Goal: Task Accomplishment & Management: Manage account settings

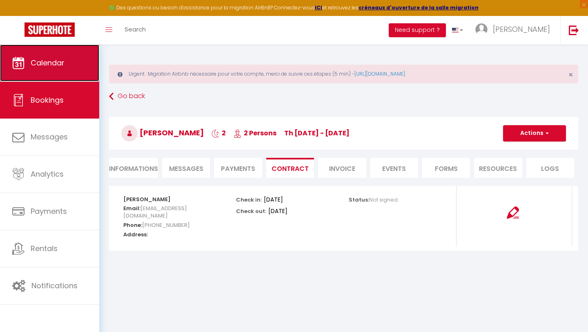
click at [49, 51] on link "Calendar" at bounding box center [49, 63] width 99 height 37
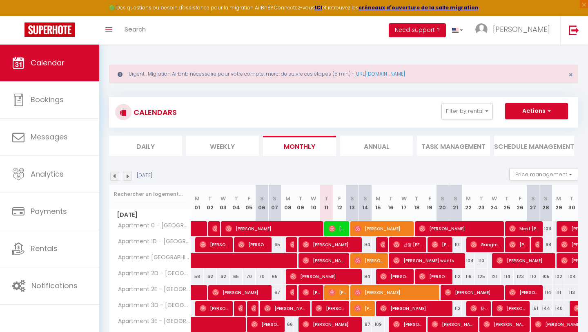
scroll to position [50, 0]
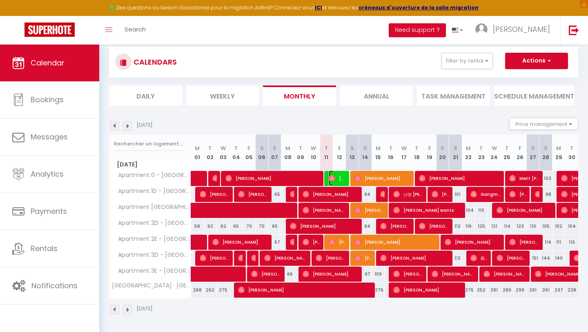
click at [333, 174] on span "[DATE][PERSON_NAME]" at bounding box center [338, 178] width 18 height 16
select select "OK"
select select "0"
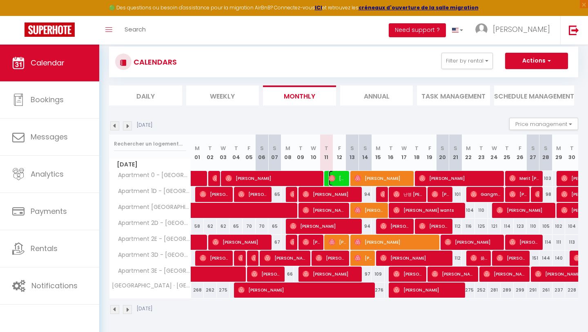
select select "1"
select select
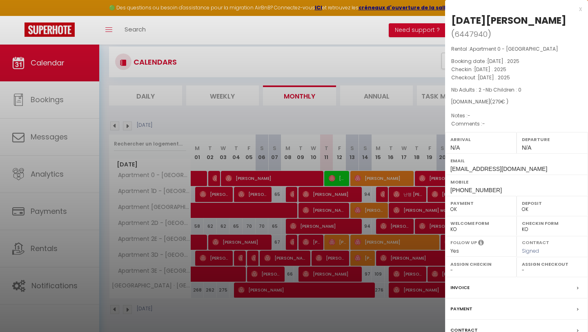
click at [340, 239] on div at bounding box center [294, 166] width 588 height 332
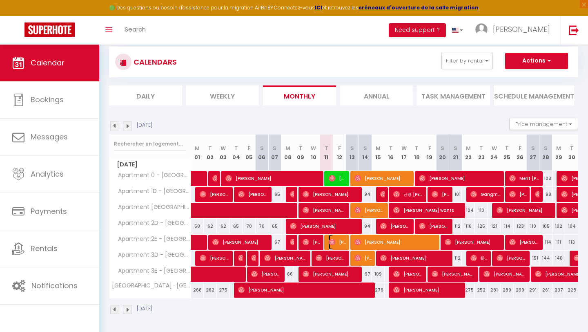
click at [330, 242] on img at bounding box center [332, 242] width 7 height 7
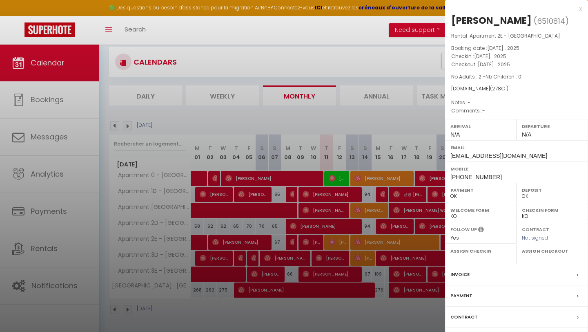
click at [335, 178] on div at bounding box center [294, 166] width 588 height 332
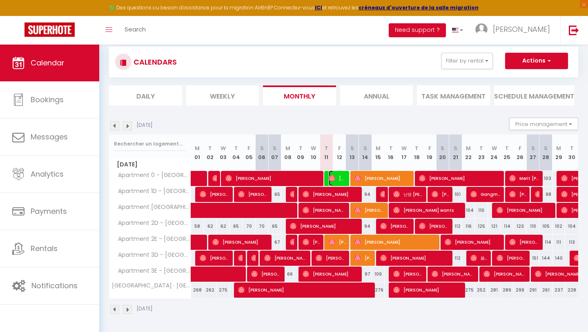
click at [335, 179] on img at bounding box center [332, 178] width 7 height 7
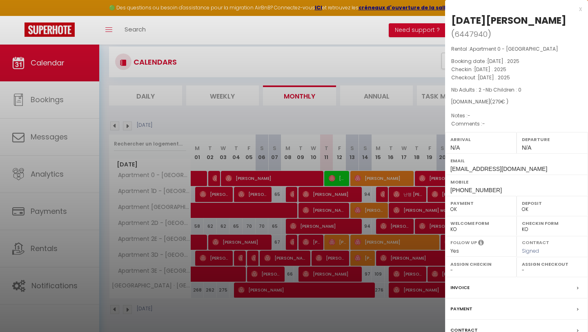
click at [470, 328] on label "Contract" at bounding box center [464, 330] width 27 height 9
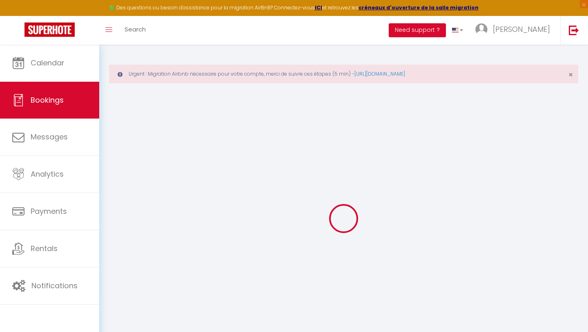
select select
checkbox input "false"
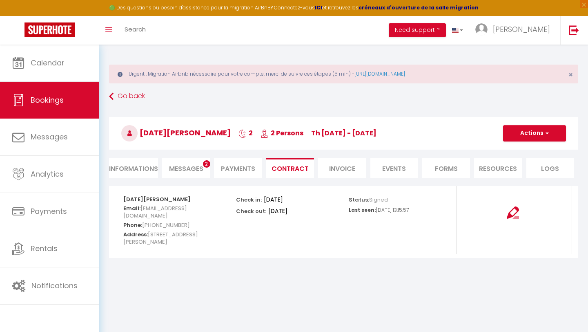
click at [168, 166] on li "Messages 2" at bounding box center [186, 168] width 48 height 20
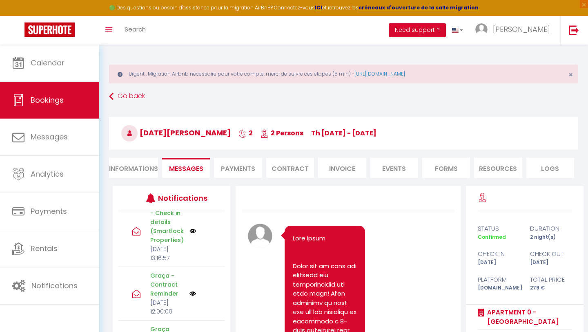
scroll to position [250, 0]
click at [193, 234] on img at bounding box center [193, 231] width 7 height 7
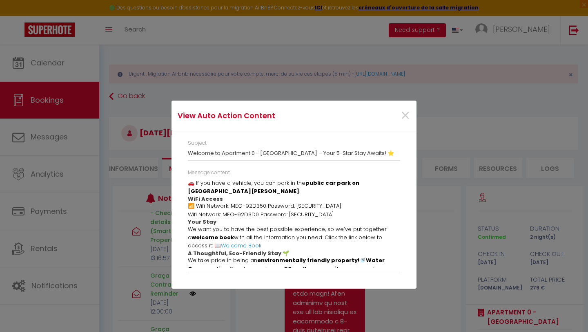
scroll to position [267, 0]
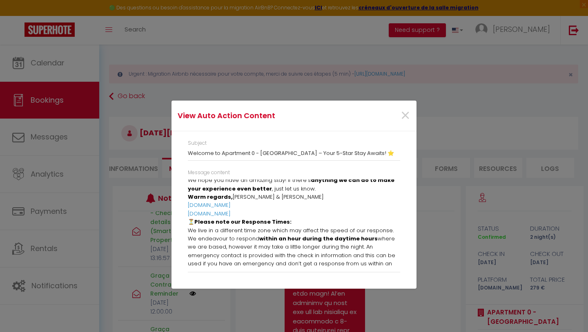
drag, startPoint x: 188, startPoint y: 179, endPoint x: 297, endPoint y: 319, distance: 177.0
click at [297, 319] on div "View Auto Action Content × Subject Welcome to Apartment 0 - [GEOGRAPHIC_DATA] –…" at bounding box center [294, 166] width 245 height 332
copy div "Lore Ipsum, Do’si ametconse ad elitsed doe te Incididun 7 - Utl Etdol mag ali e…"
click at [406, 116] on span "×" at bounding box center [405, 115] width 10 height 25
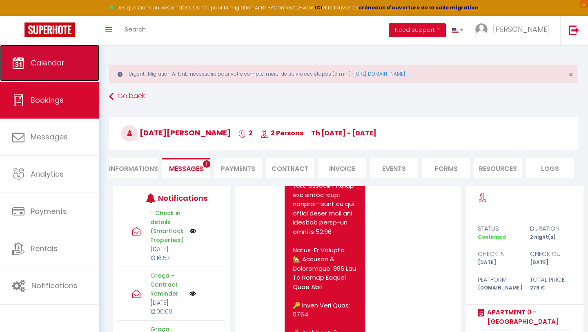
click at [34, 54] on link "Calendar" at bounding box center [49, 63] width 99 height 37
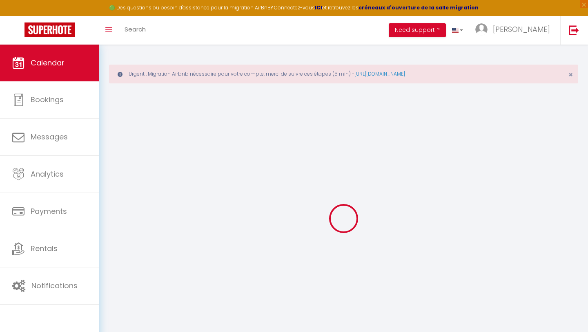
select select
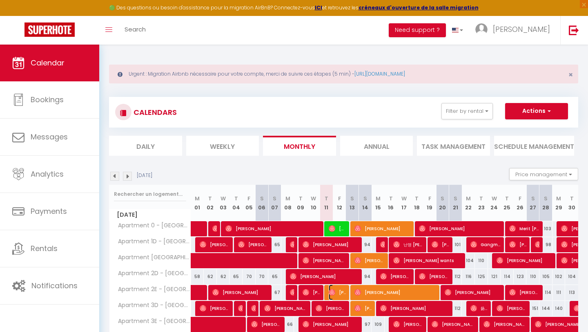
click at [331, 292] on img at bounding box center [332, 292] width 7 height 7
select select "OK"
select select "0"
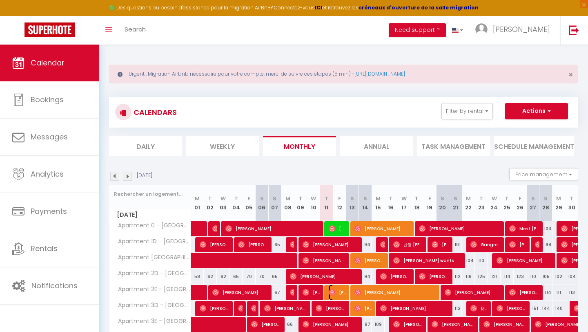
select select "1"
select select
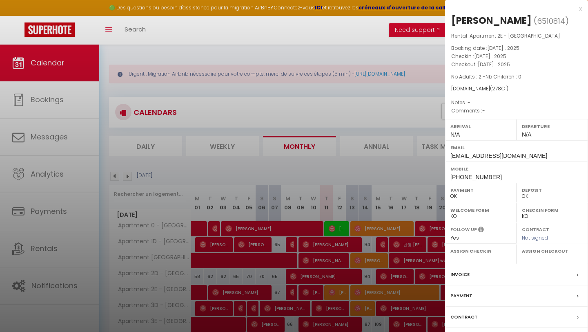
click at [459, 316] on label "Contract" at bounding box center [464, 316] width 27 height 9
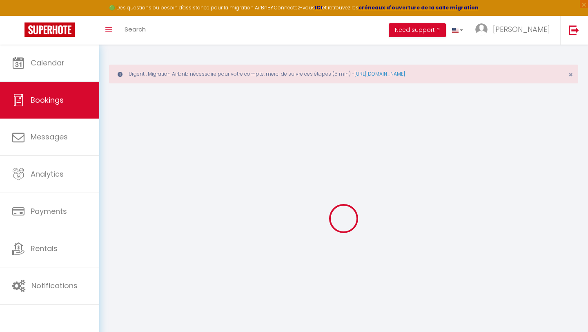
select select
checkbox input "false"
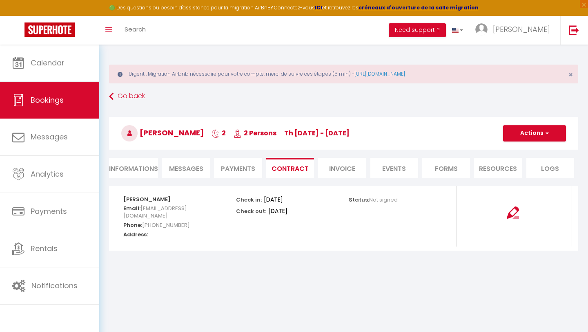
click at [183, 164] on span "Messages" at bounding box center [186, 168] width 34 height 9
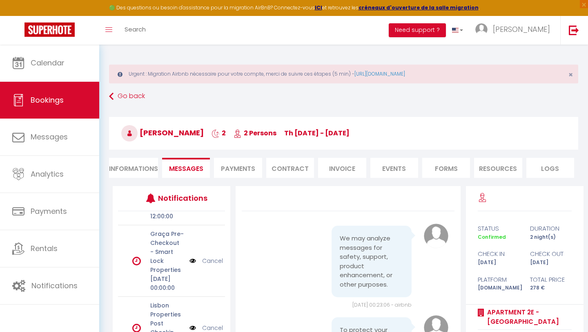
scroll to position [176, 0]
